Goal: Task Accomplishment & Management: Use online tool/utility

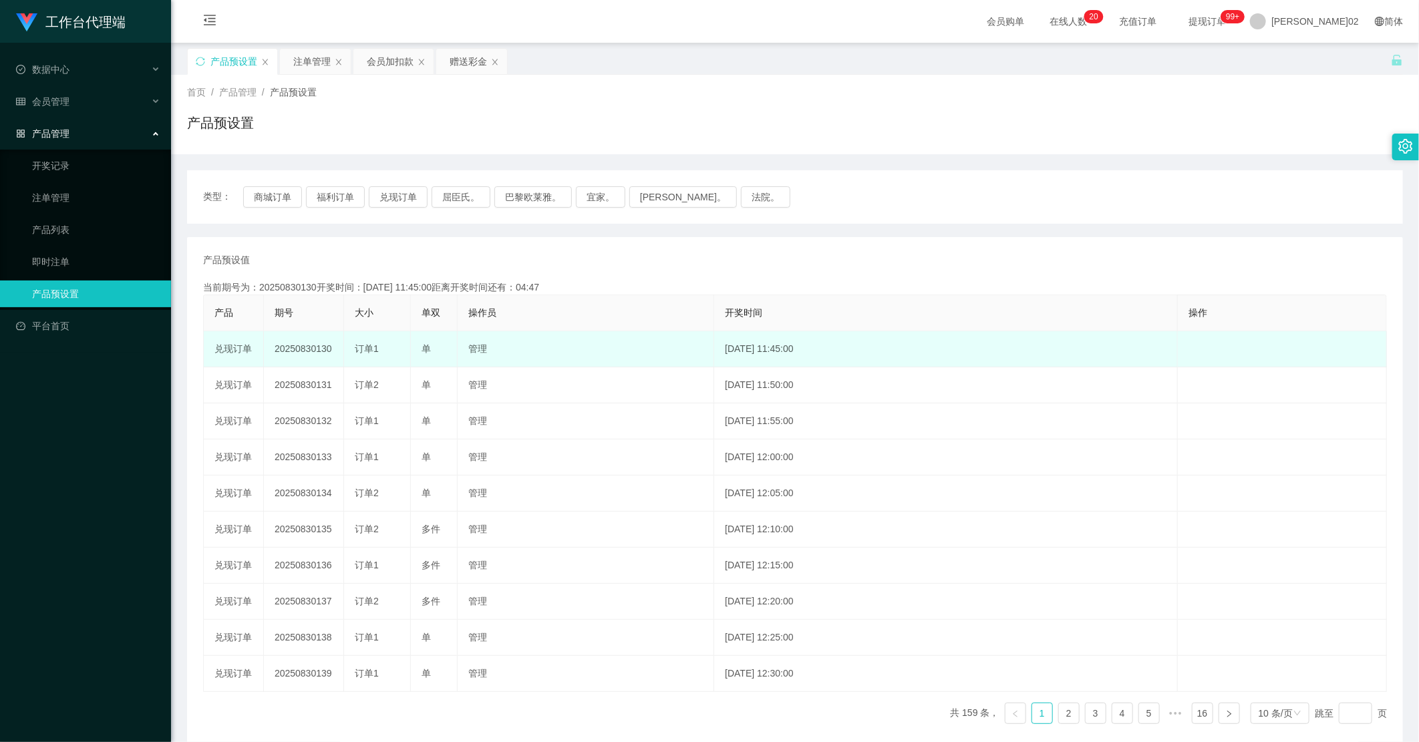
click at [309, 343] on td "20250830130" at bounding box center [304, 349] width 80 height 36
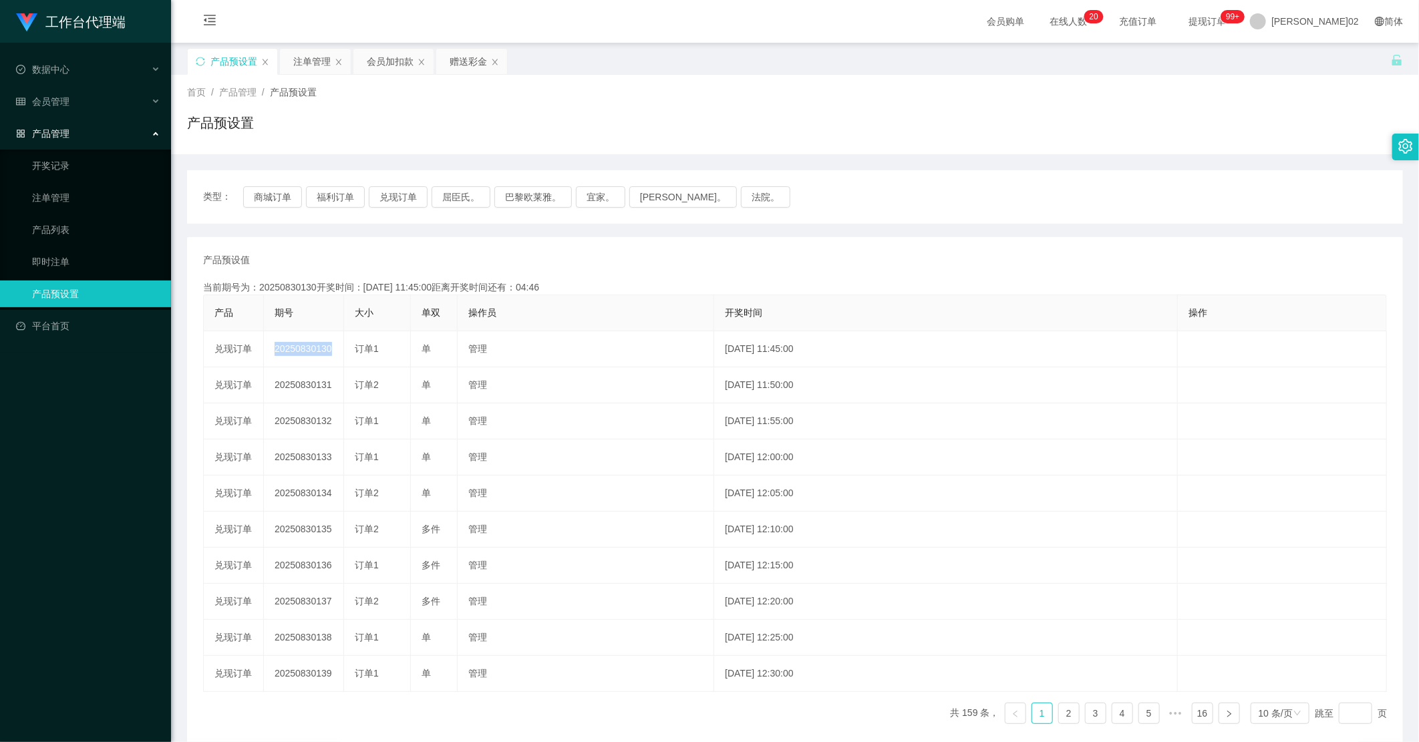
copy td "20250830130"
click at [381, 201] on button "兑现订单" at bounding box center [398, 196] width 59 height 21
drag, startPoint x: 381, startPoint y: 201, endPoint x: 399, endPoint y: 197, distance: 19.1
click at [399, 197] on button "兑现订单" at bounding box center [398, 196] width 59 height 21
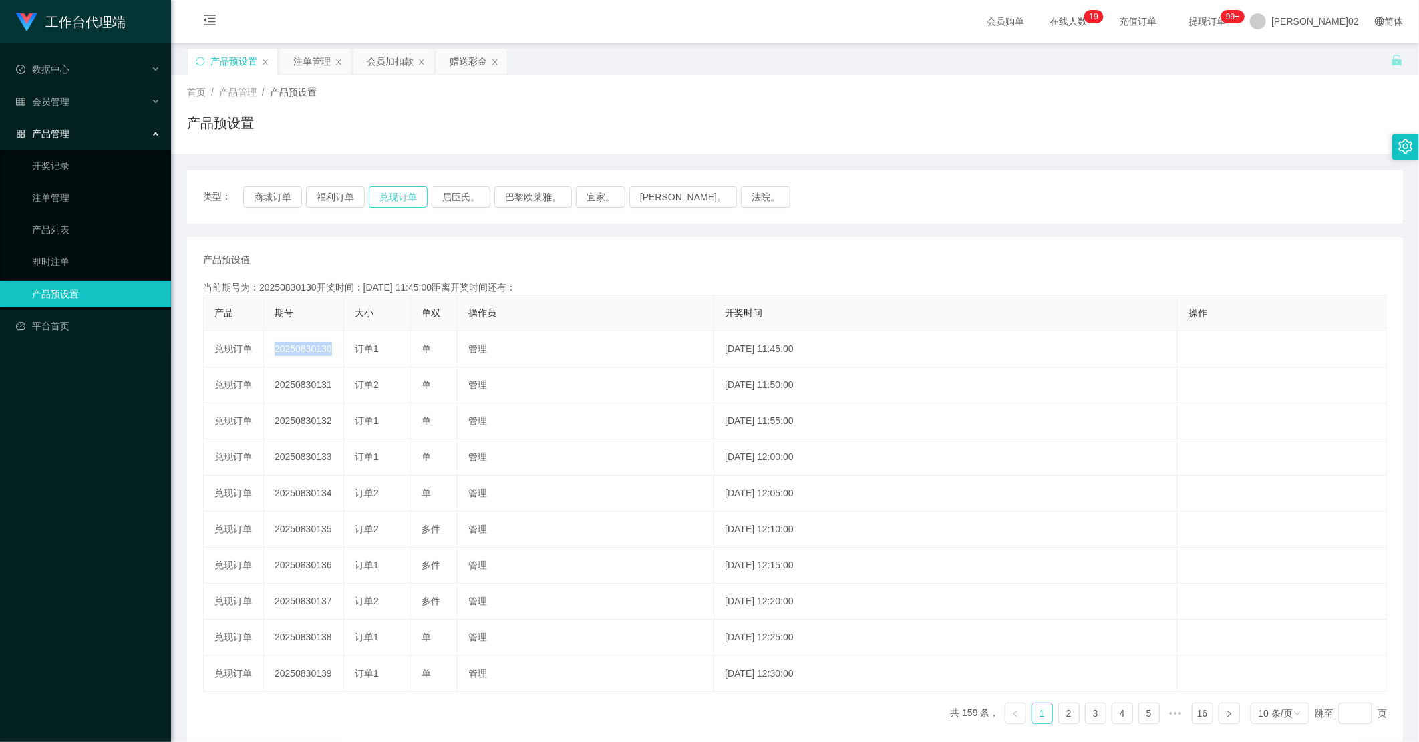
click at [401, 198] on button "兑现订单" at bounding box center [398, 196] width 59 height 21
